Goal: Information Seeking & Learning: Find specific fact

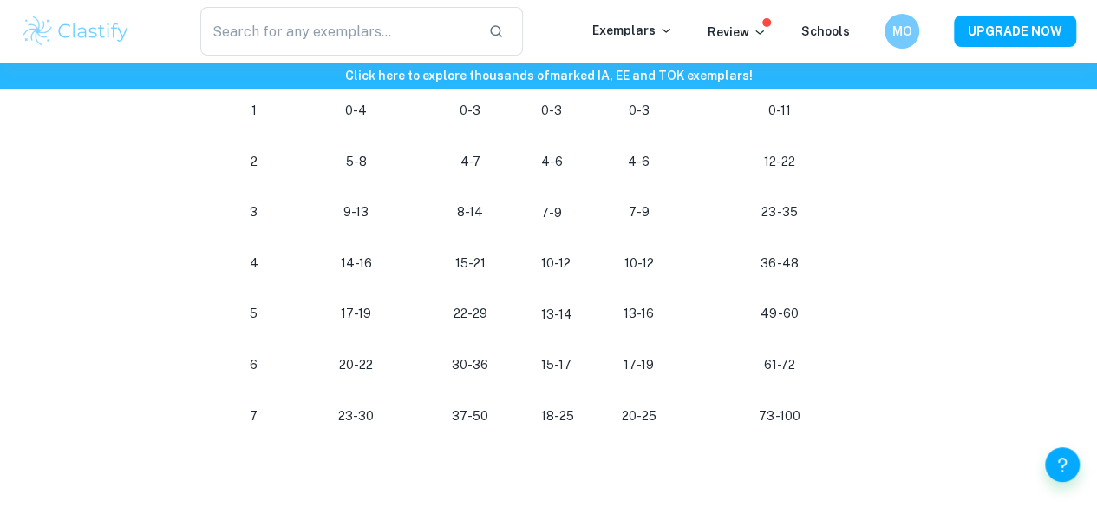
scroll to position [1031, 0]
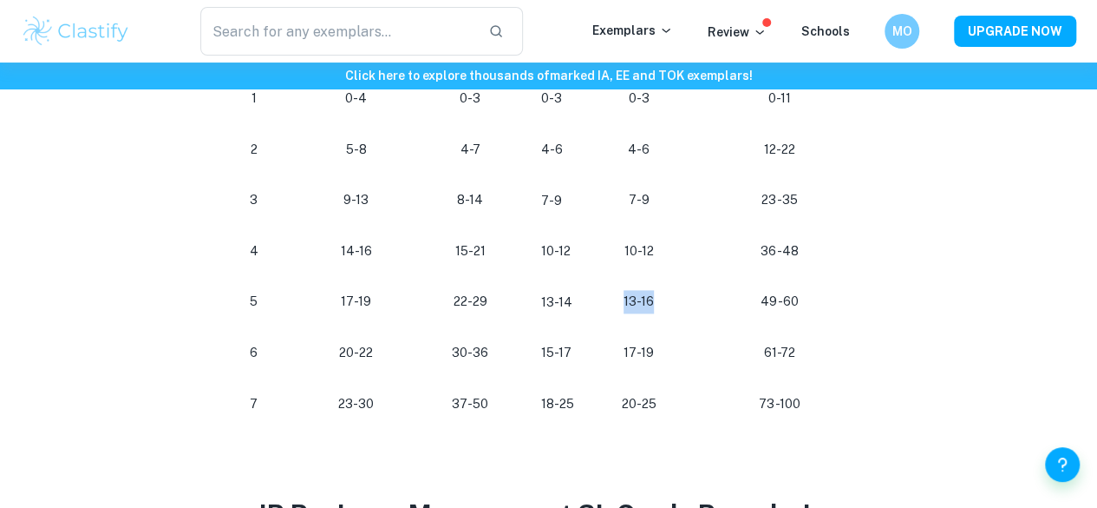
drag, startPoint x: 619, startPoint y: 308, endPoint x: 666, endPoint y: 308, distance: 47.7
click at [666, 308] on p "13-16" at bounding box center [639, 301] width 60 height 23
click at [635, 306] on p "13-16" at bounding box center [639, 301] width 60 height 23
drag, startPoint x: 621, startPoint y: 306, endPoint x: 666, endPoint y: 310, distance: 45.2
click at [666, 310] on p "13-16" at bounding box center [639, 301] width 60 height 23
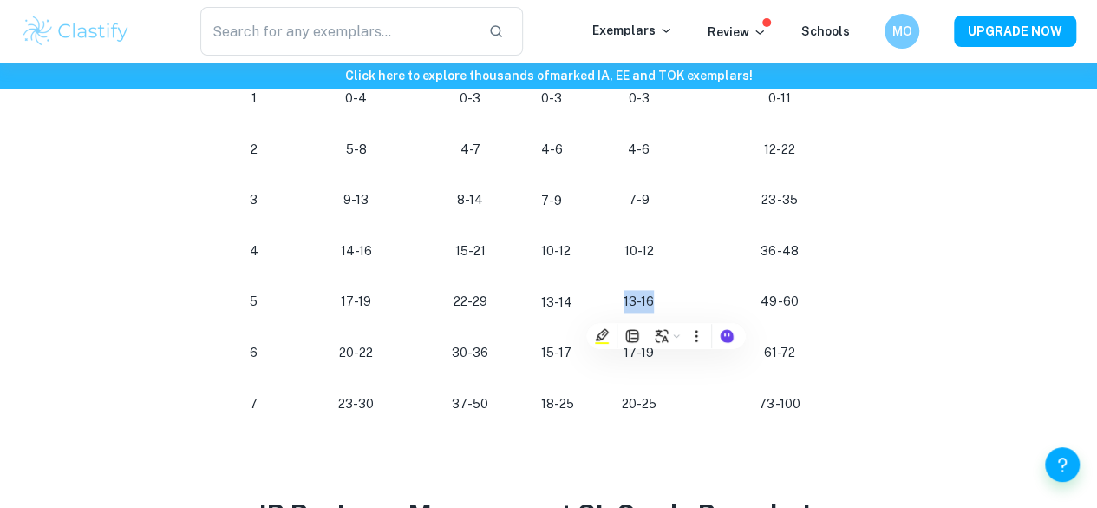
click at [641, 308] on p "13-16" at bounding box center [639, 301] width 60 height 23
drag, startPoint x: 621, startPoint y: 411, endPoint x: 647, endPoint y: 407, distance: 26.4
click at [647, 407] on p "20-25" at bounding box center [639, 403] width 60 height 23
click at [639, 311] on p "13-16" at bounding box center [639, 301] width 60 height 23
